Goal: Obtain resource: Obtain resource

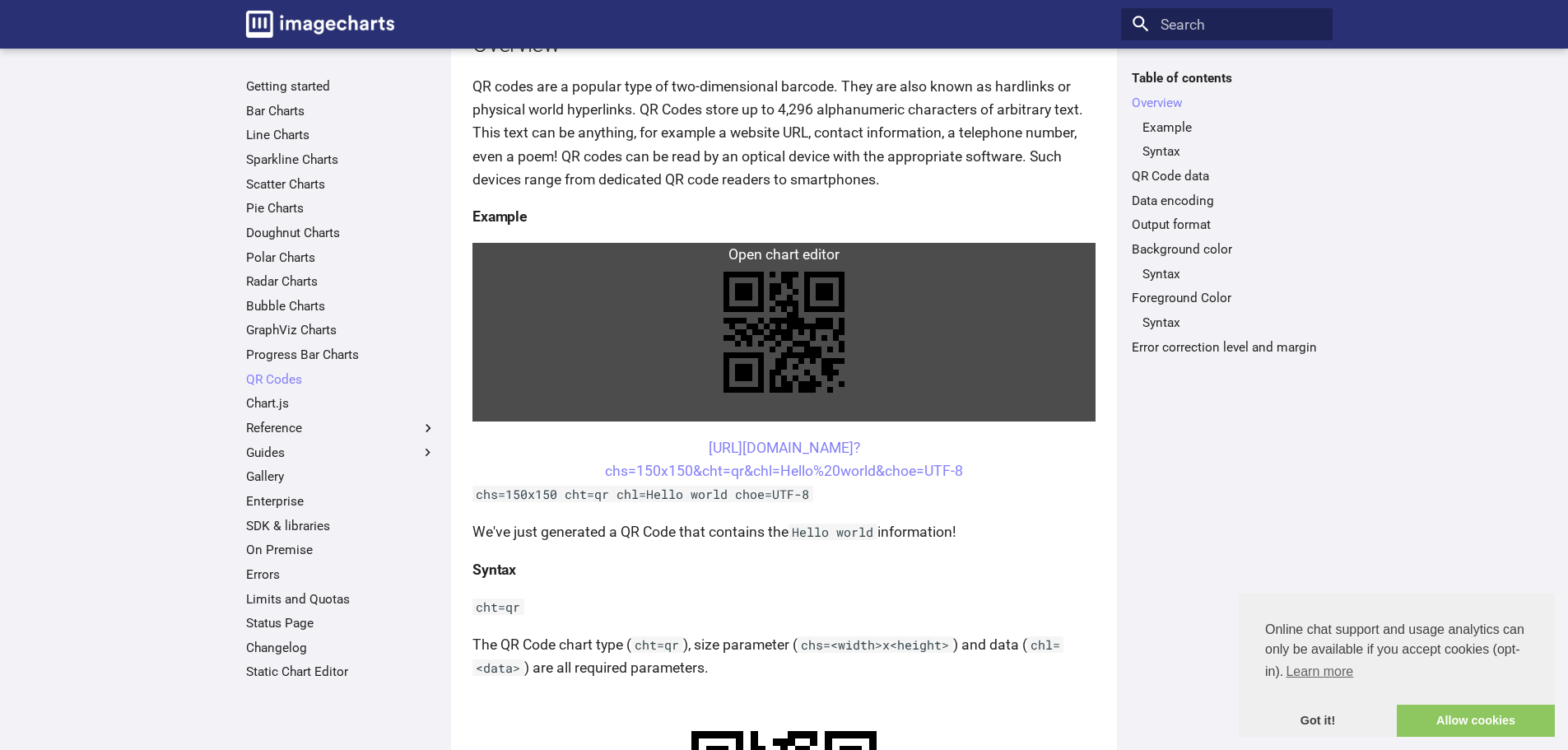
scroll to position [223, 0]
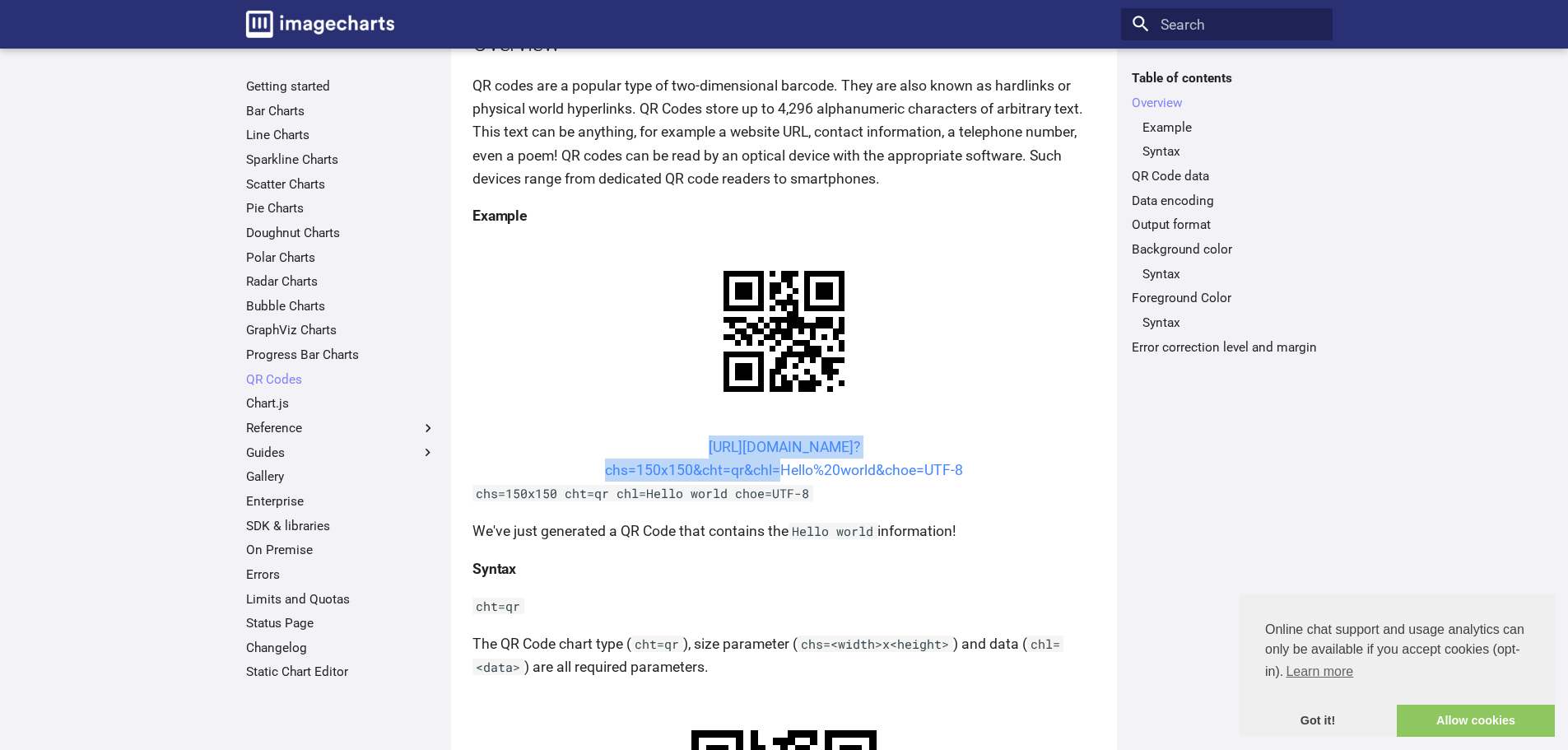
drag, startPoint x: 665, startPoint y: 443, endPoint x: 772, endPoint y: 477, distance: 112.3
click at [772, 477] on center "https://image-charts.com/chart? chs=150x150&cht=qr&chl=Hello%20world&choe=UTF-8" at bounding box center [783, 459] width 623 height 46
copy link "https://image-charts.com/chart? chs=150x150&cht=qr&chl"
copy link "https://image-charts.com/chart? chs=150x150&cht=qr&chl="
